Goal: Task Accomplishment & Management: Use online tool/utility

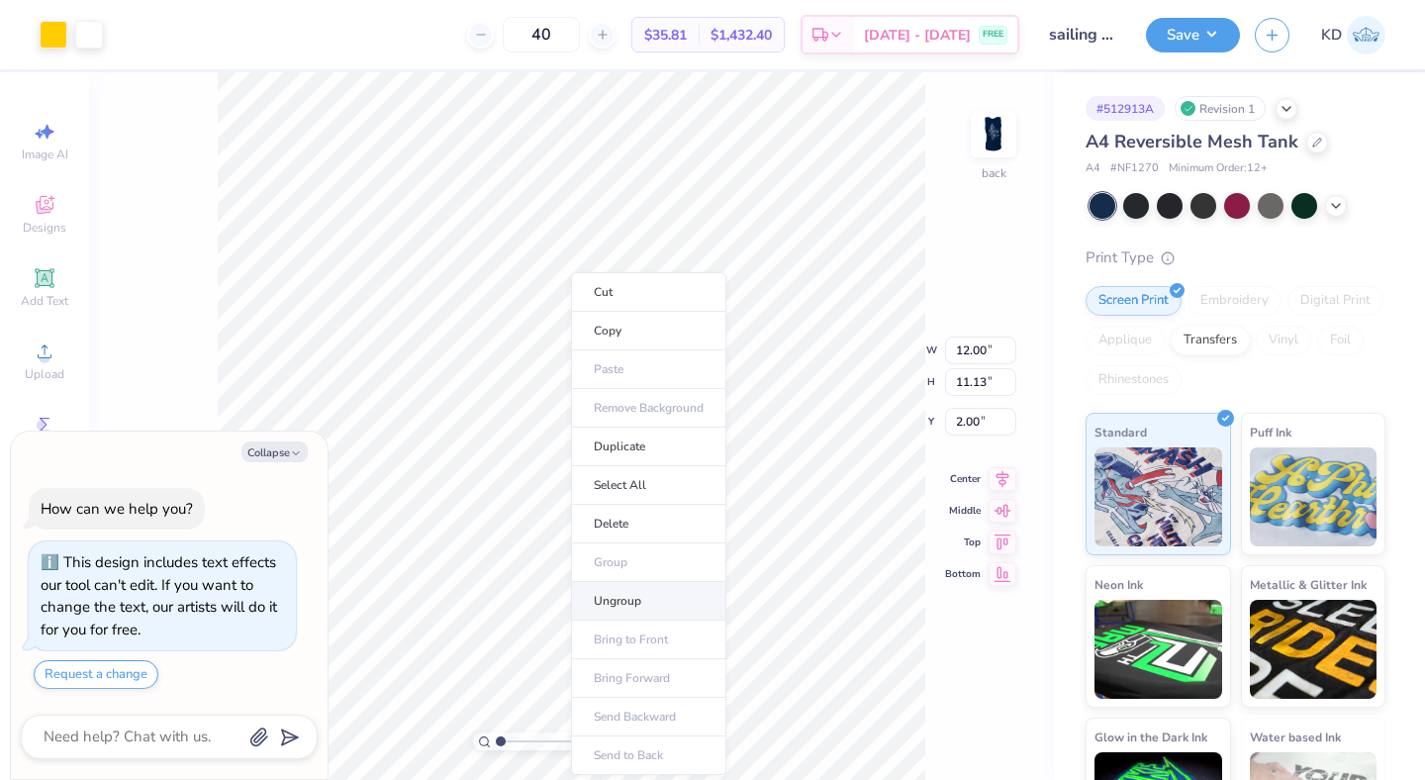
click at [622, 589] on li "Ungroup" at bounding box center [648, 601] width 155 height 39
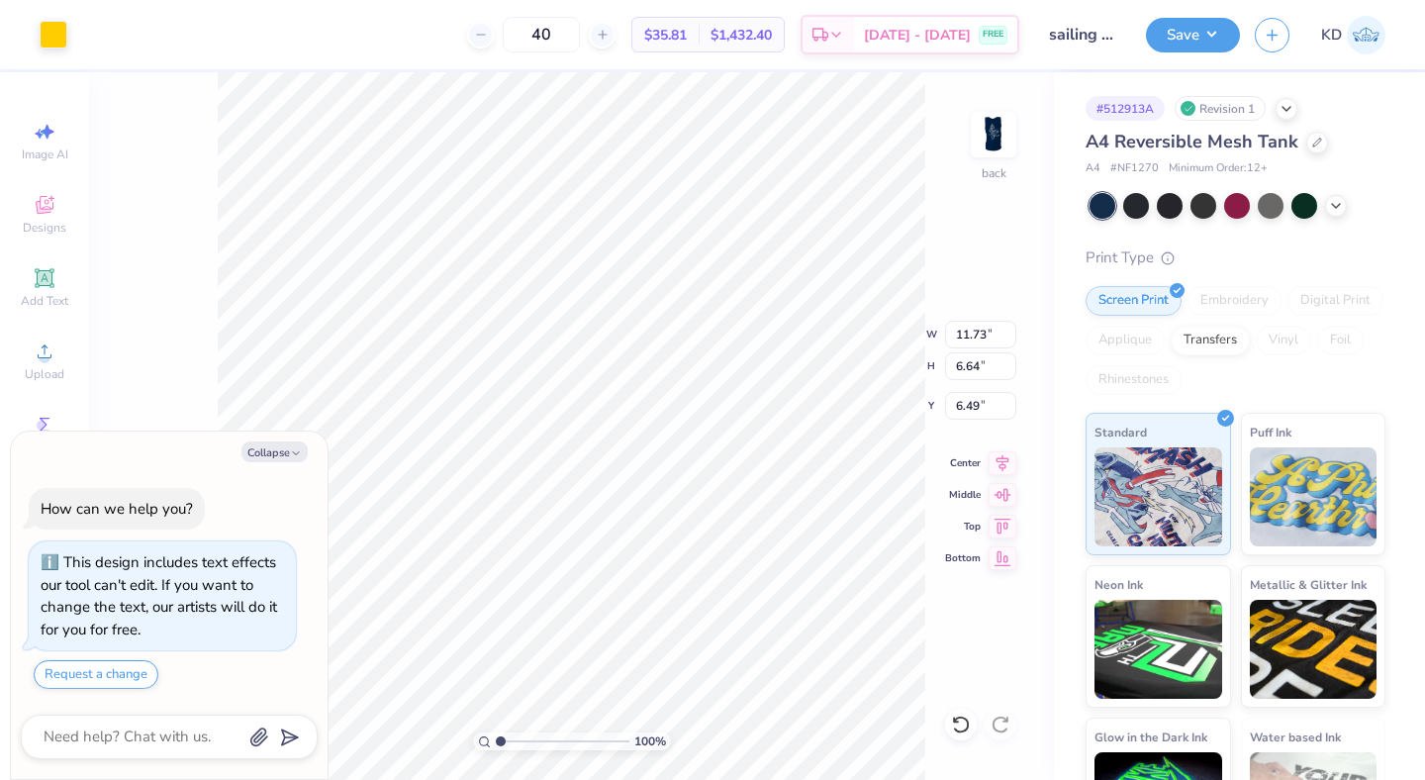
type textarea "x"
type input "10.71"
type textarea "x"
type input "0.54"
type input "1.49"
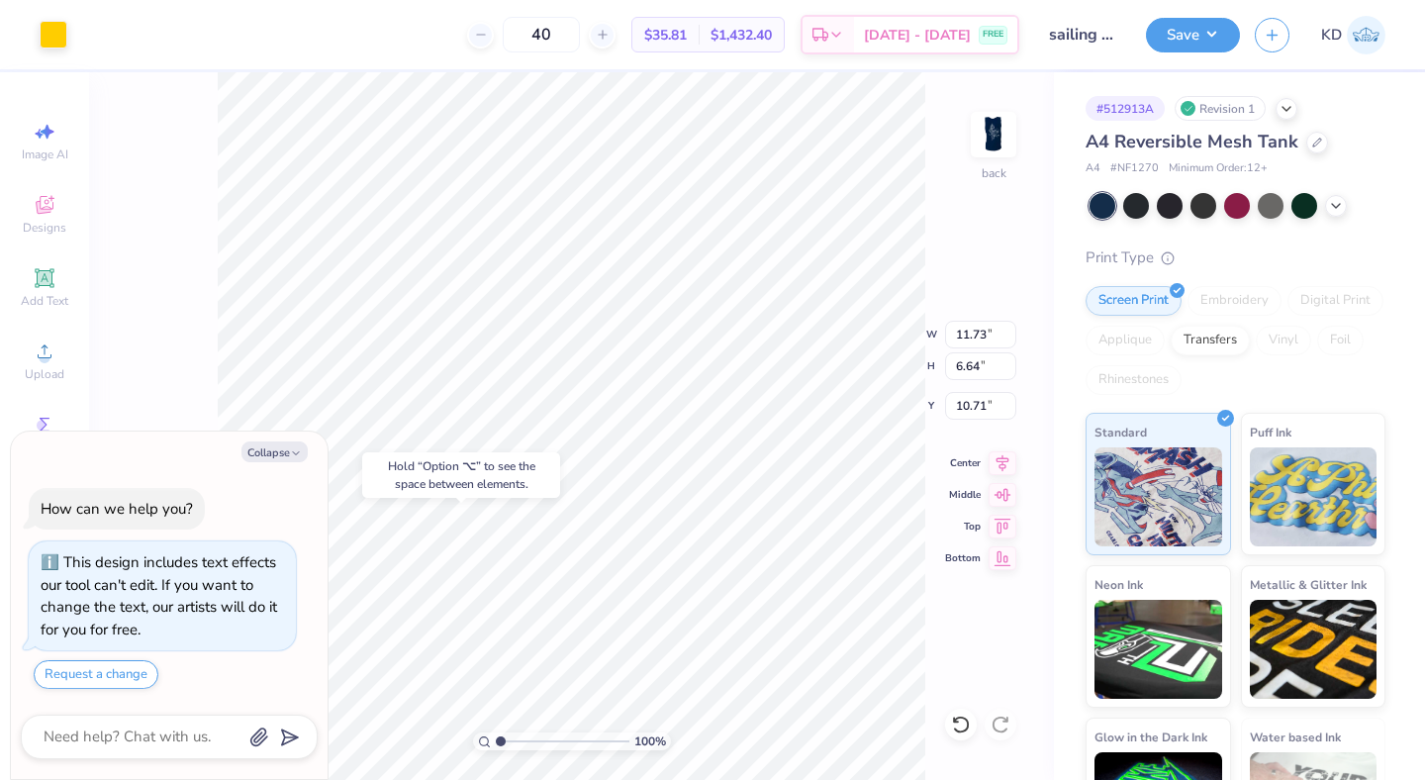
type input "4.35"
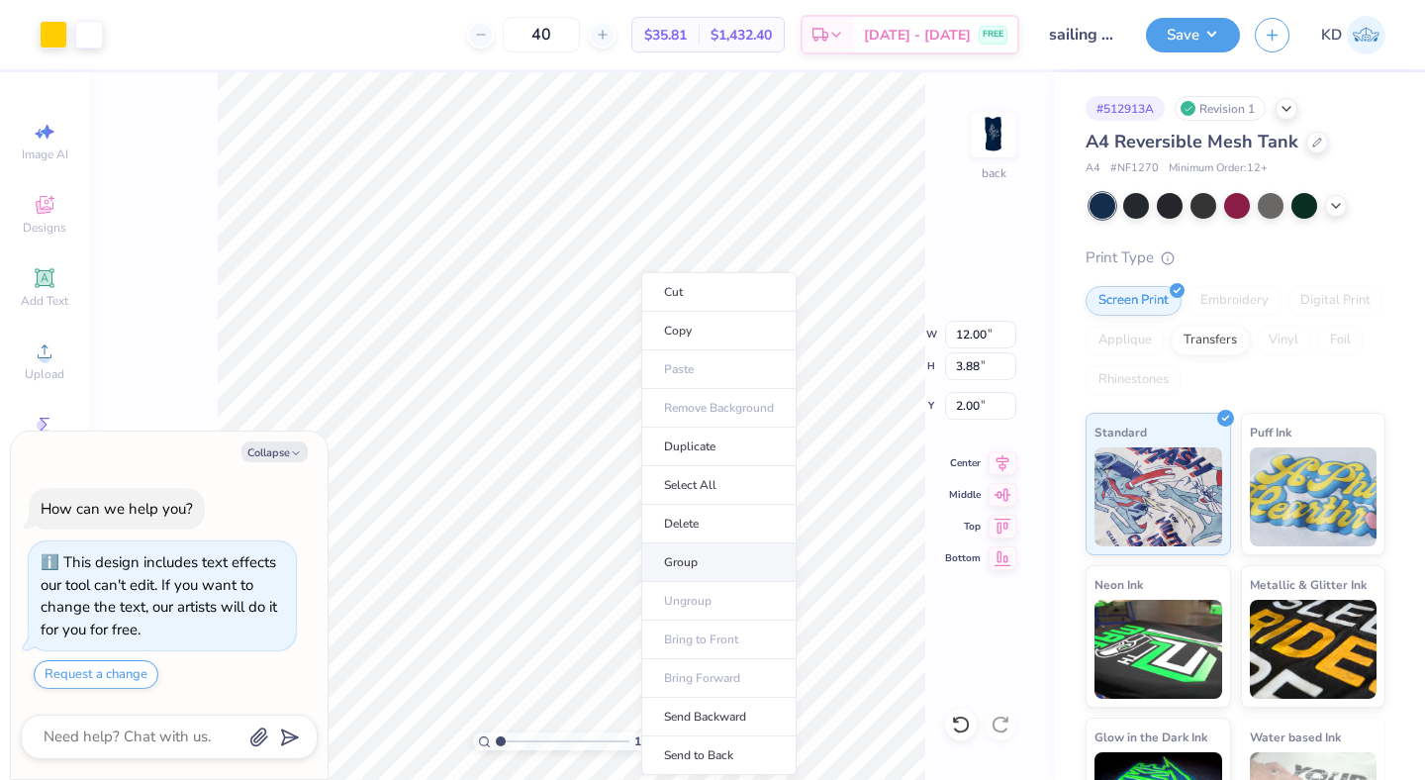
click at [724, 554] on li "Group" at bounding box center [718, 562] width 155 height 39
type textarea "x"
type input "5.37"
type input "1.73"
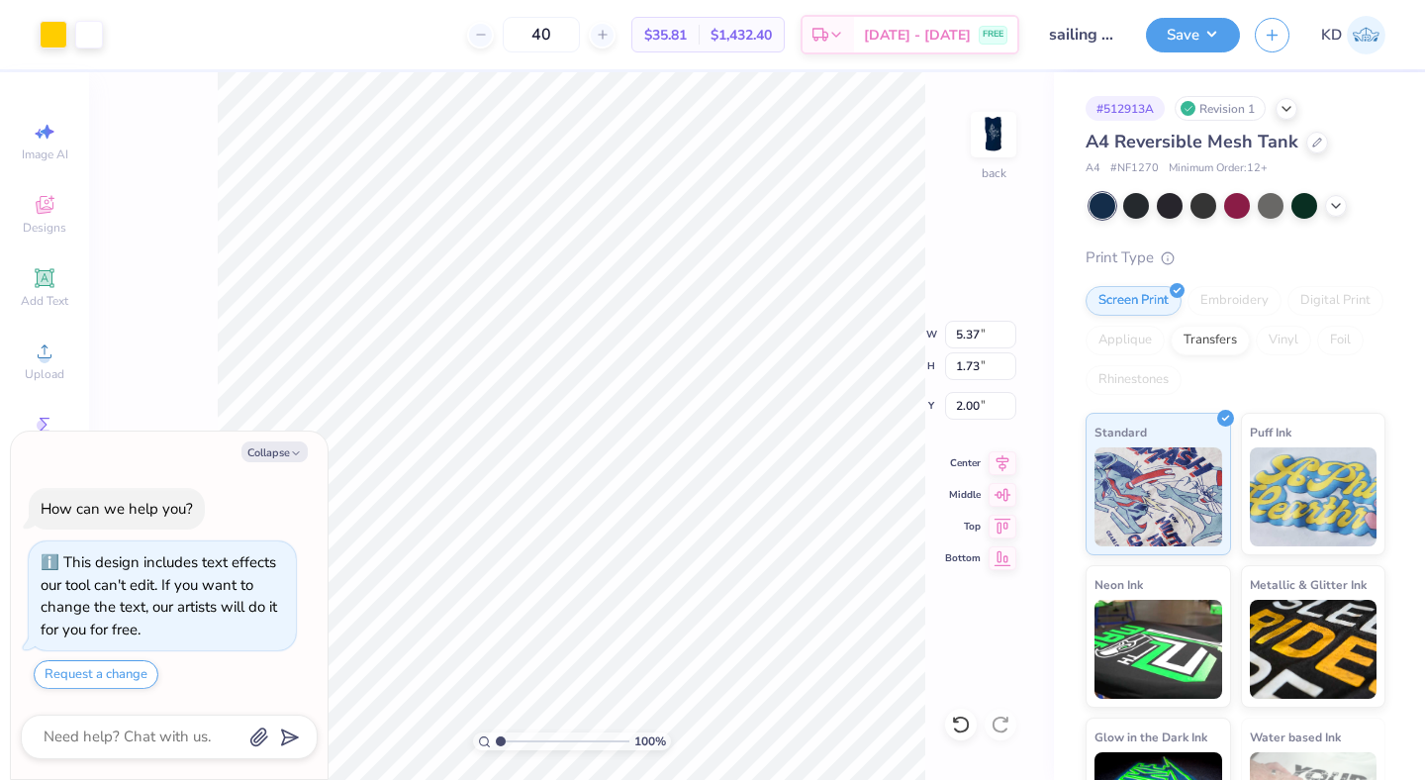
type textarea "x"
type input "4.18"
type input "1.35"
type textarea "x"
type input "13.35"
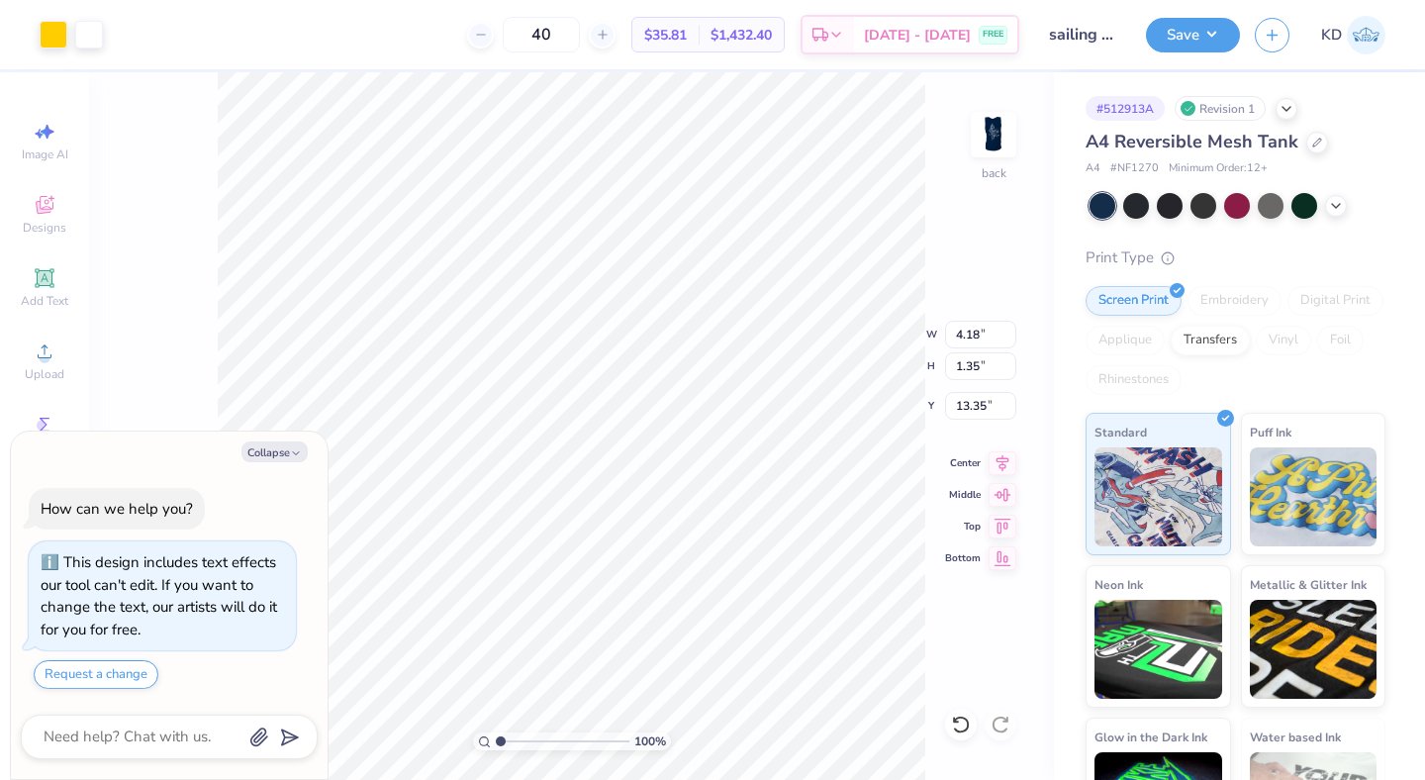
type textarea "x"
type input "11.73"
type input "6.64"
type input "10.71"
type textarea "x"
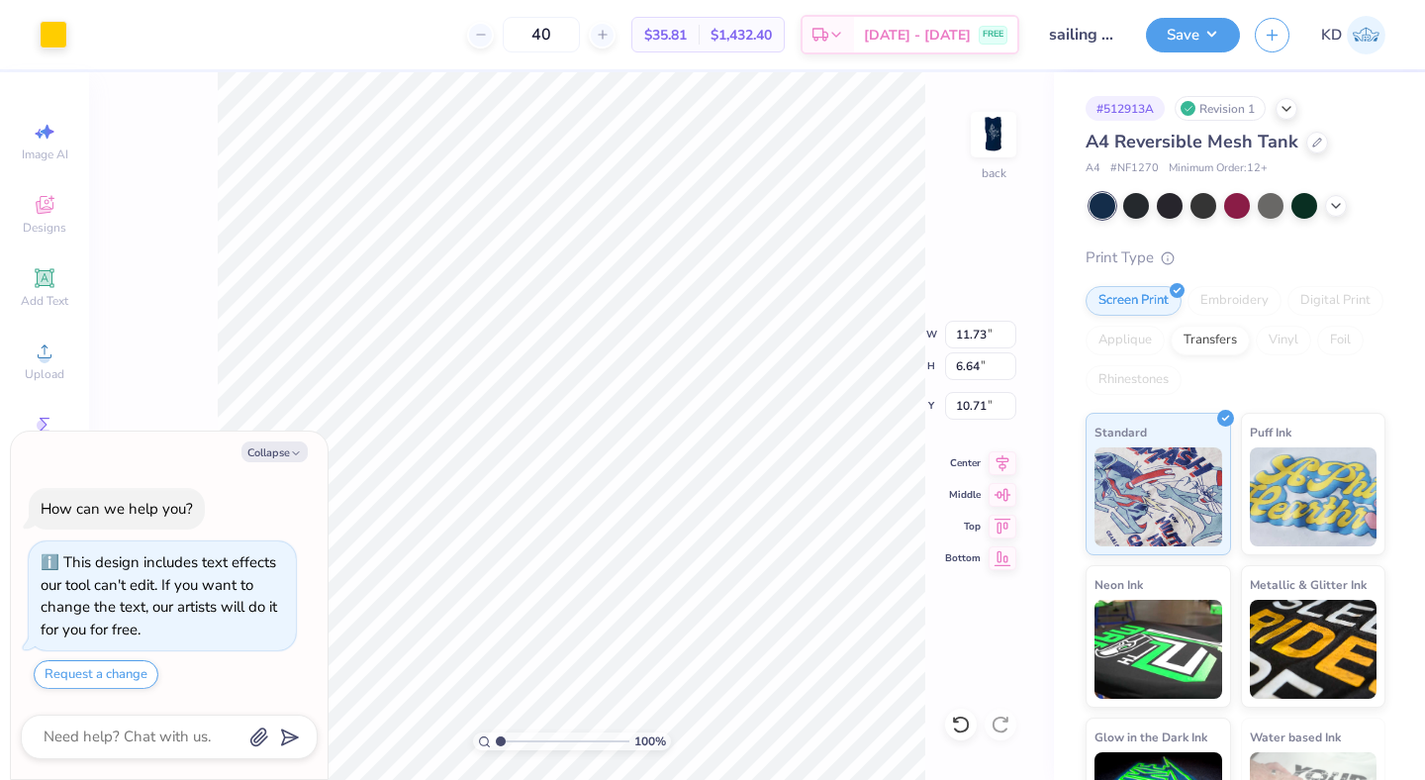
type input "1.57"
type textarea "x"
type input "4.18"
type input "1.35"
type input "13.35"
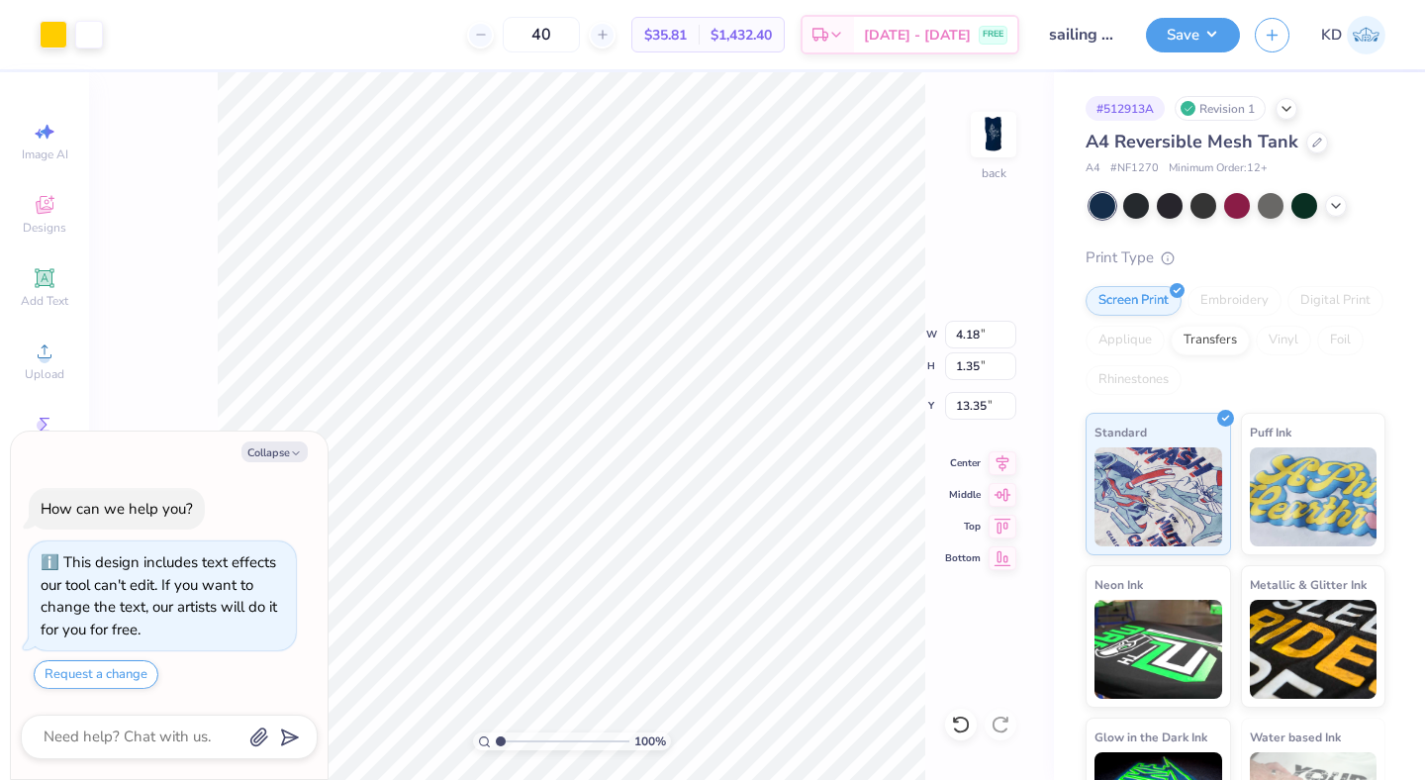
type textarea "x"
type input "4.21"
type textarea "x"
type input "1.99"
type textarea "x"
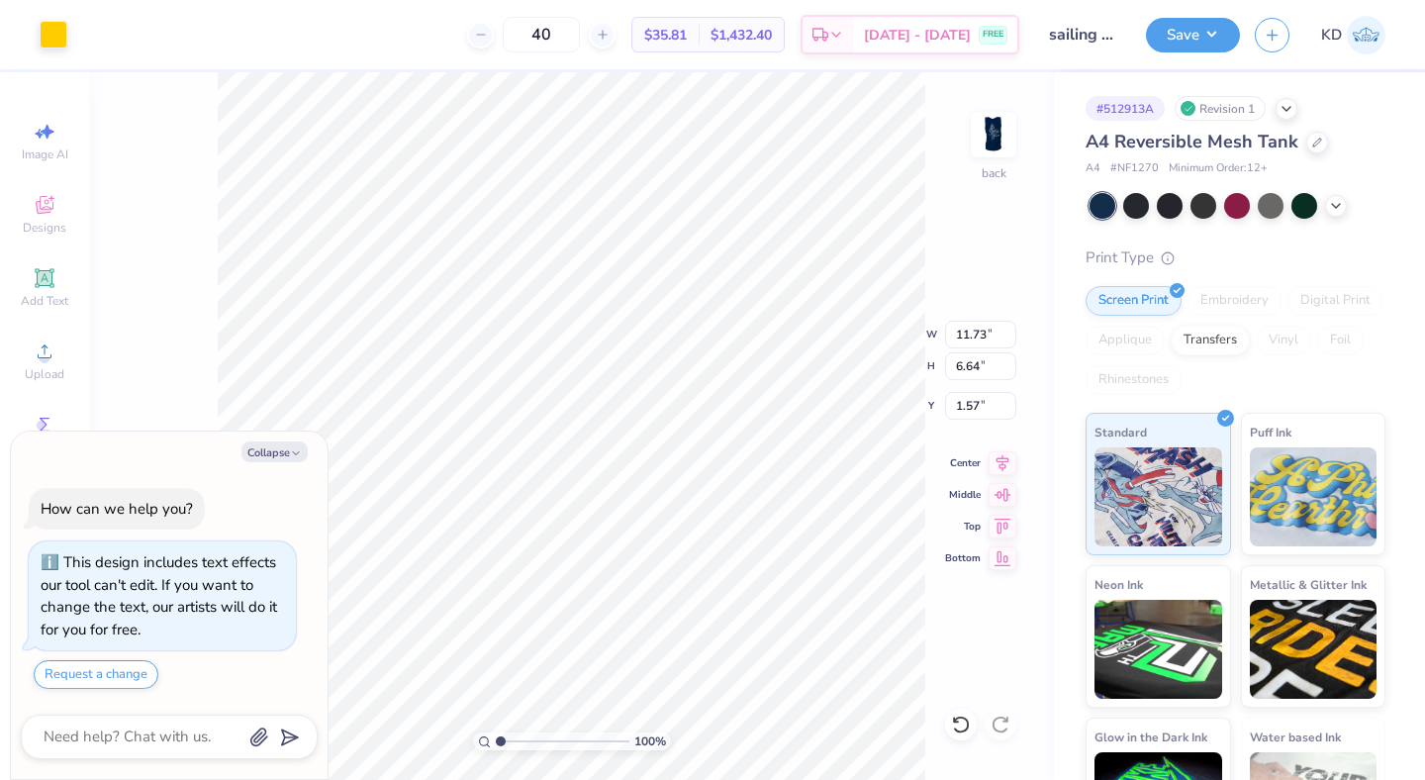
type input "5.48"
type input "3.10"
type textarea "x"
type input "1.25"
type textarea "x"
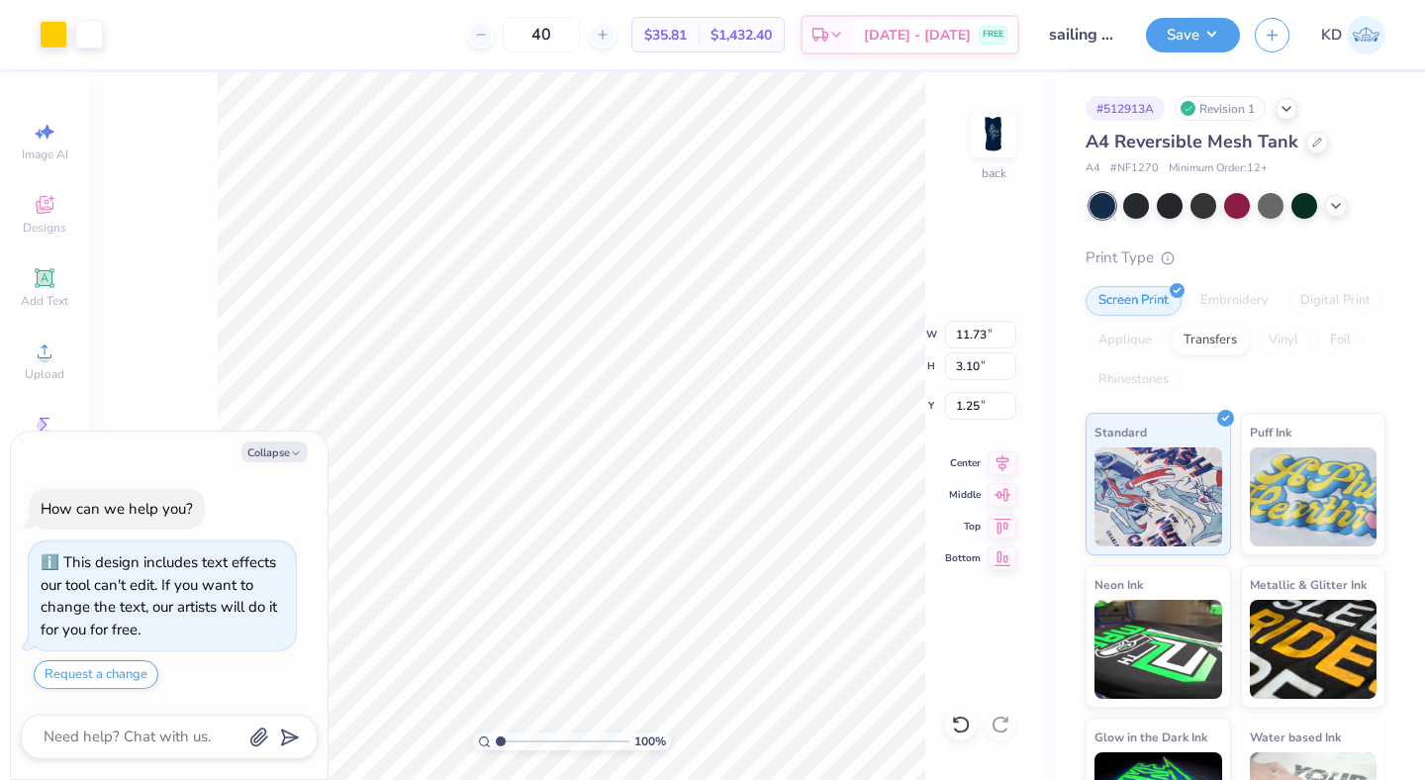
type input "1.26"
type textarea "x"
type input "0.82"
click at [991, 137] on img at bounding box center [993, 134] width 79 height 79
type textarea "x"
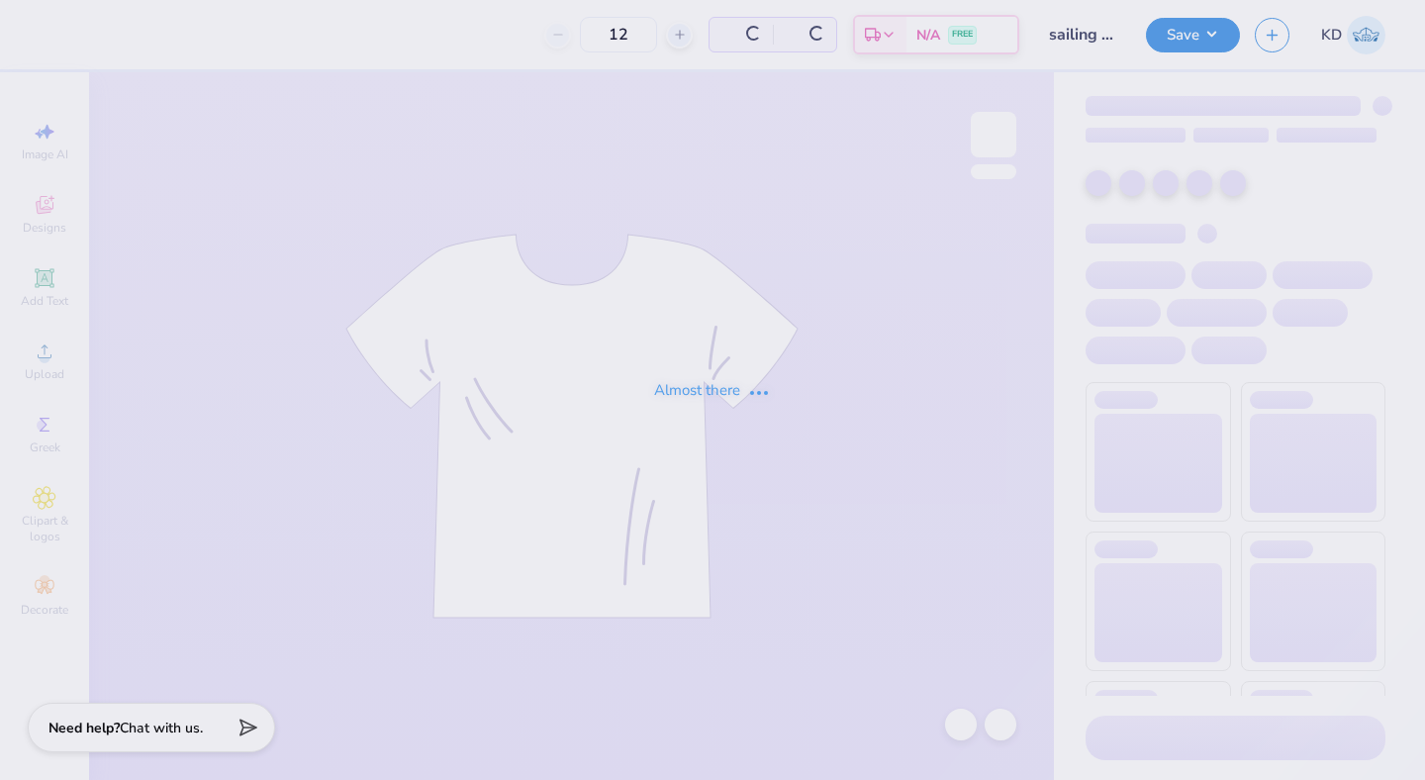
type input "40"
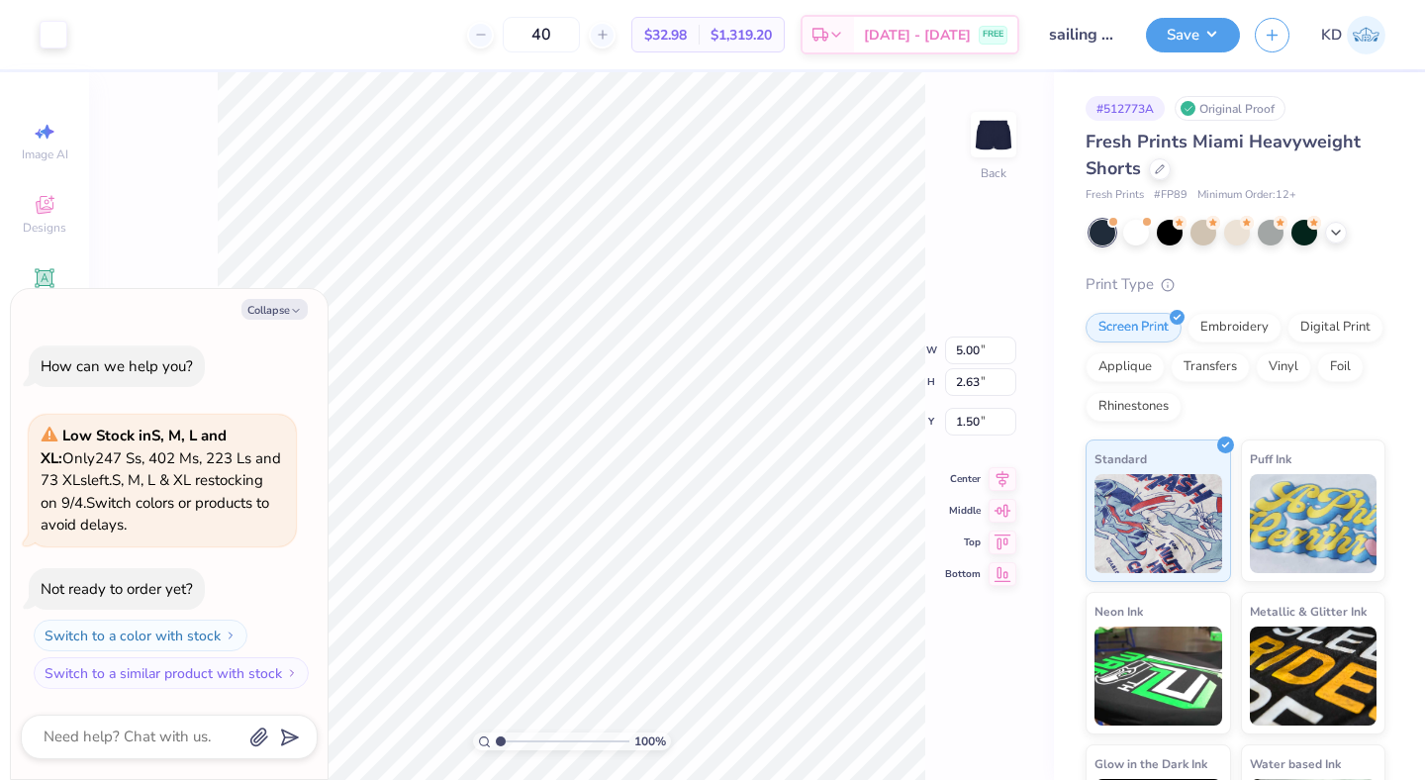
type textarea "x"
type input "7.23"
type textarea "x"
type input "7.37"
click at [266, 313] on button "Collapse" at bounding box center [275, 309] width 66 height 21
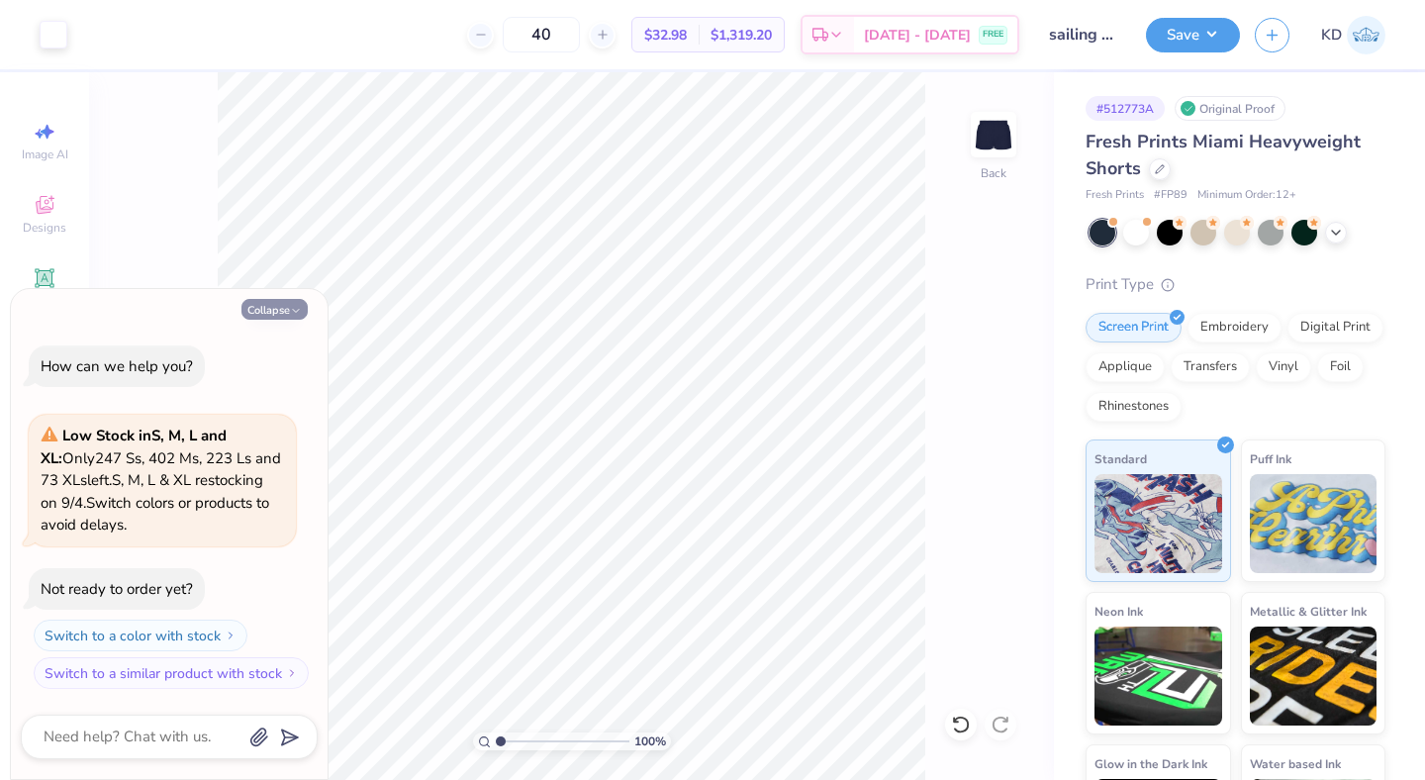
type textarea "x"
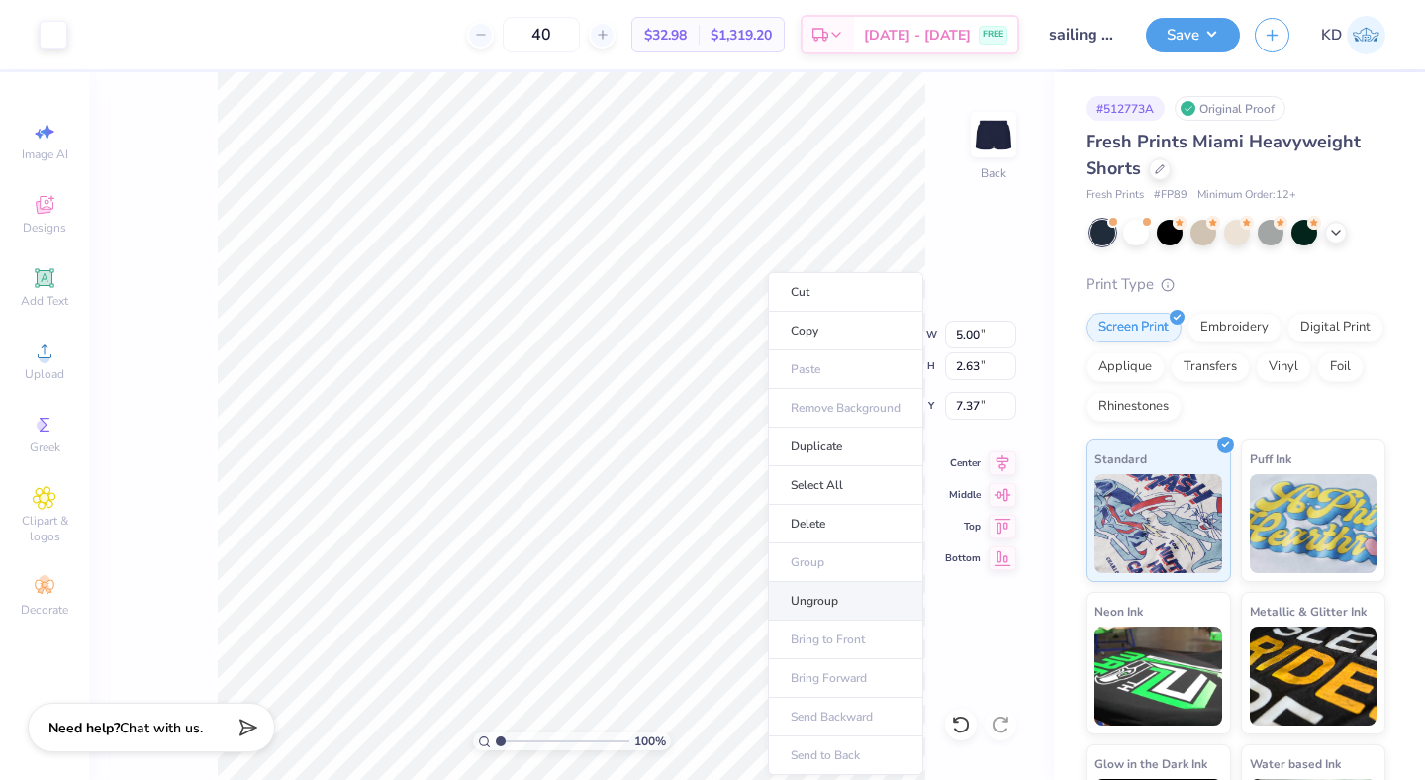
click at [832, 597] on li "Ungroup" at bounding box center [845, 601] width 155 height 39
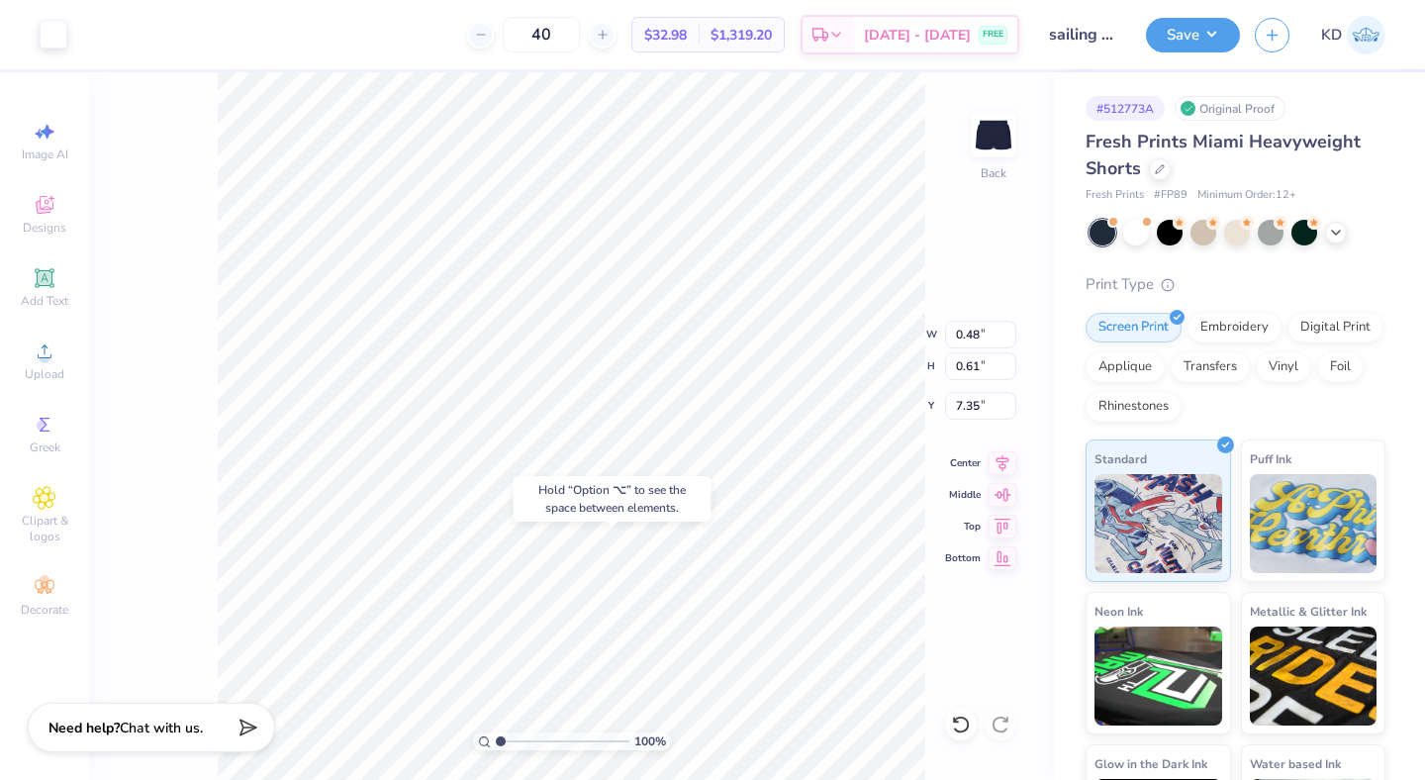
type input "0.30"
type input "0.38"
type input "9.16"
type input "7.66"
type input "1.59"
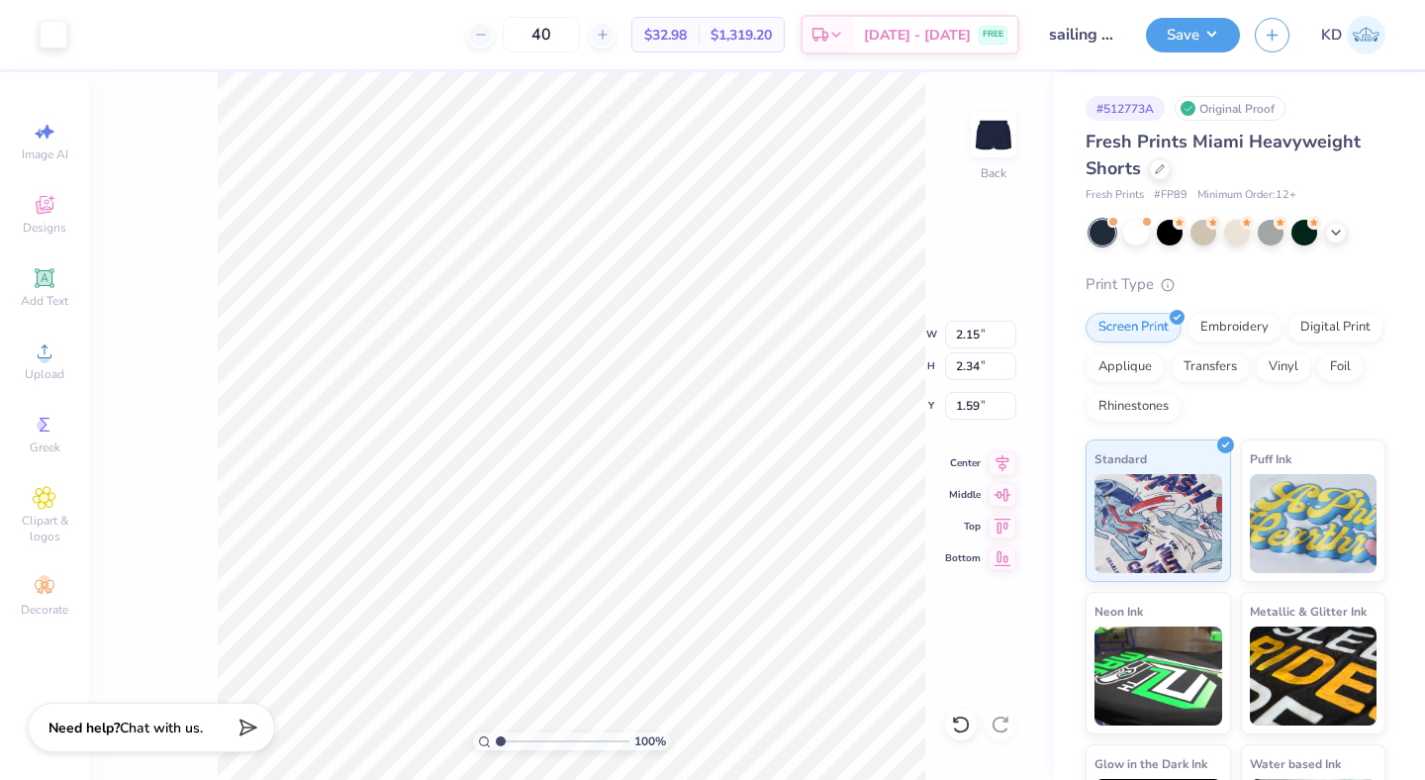
type input "0.48"
type input "0.57"
type input "7.37"
type input "7.44"
type input "7.46"
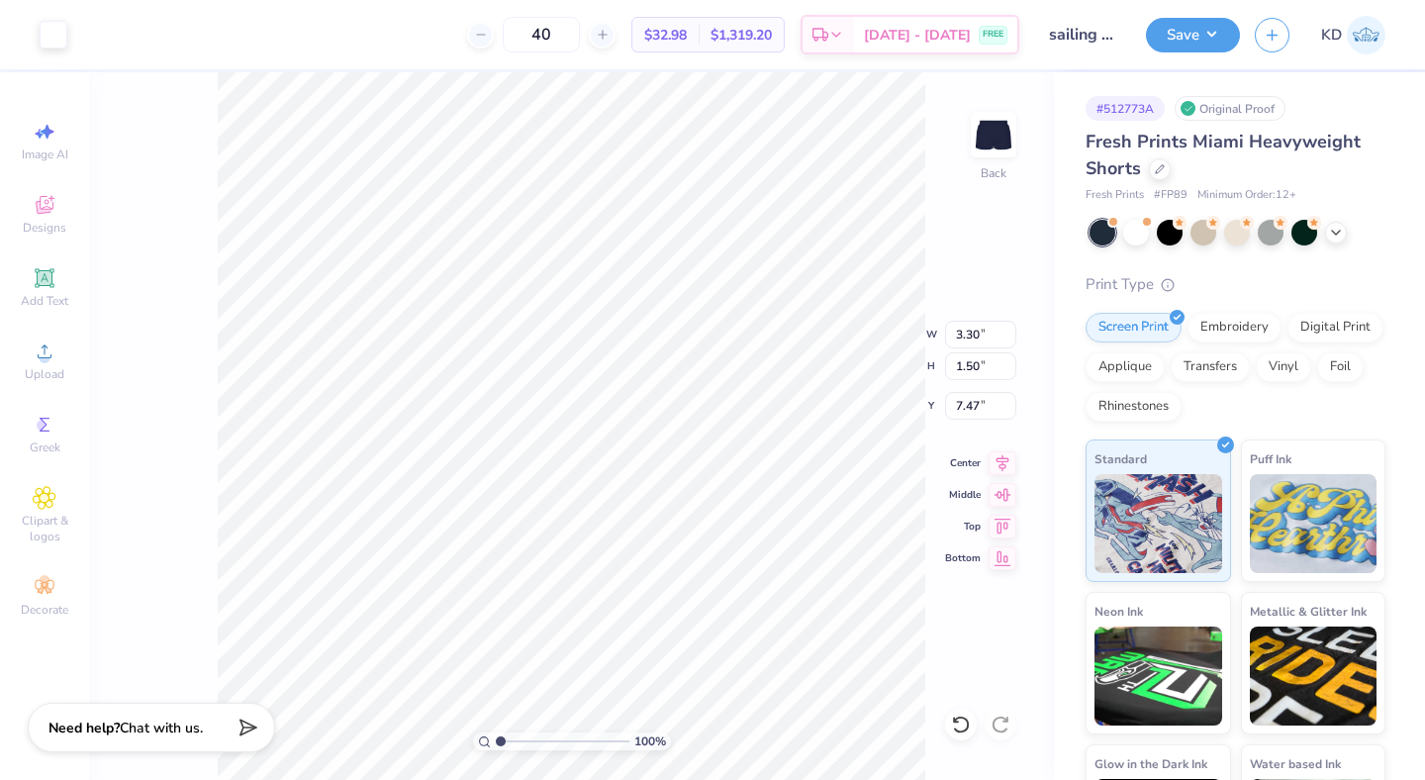
type input "7.44"
type input "7.48"
